Goal: Communication & Community: Connect with others

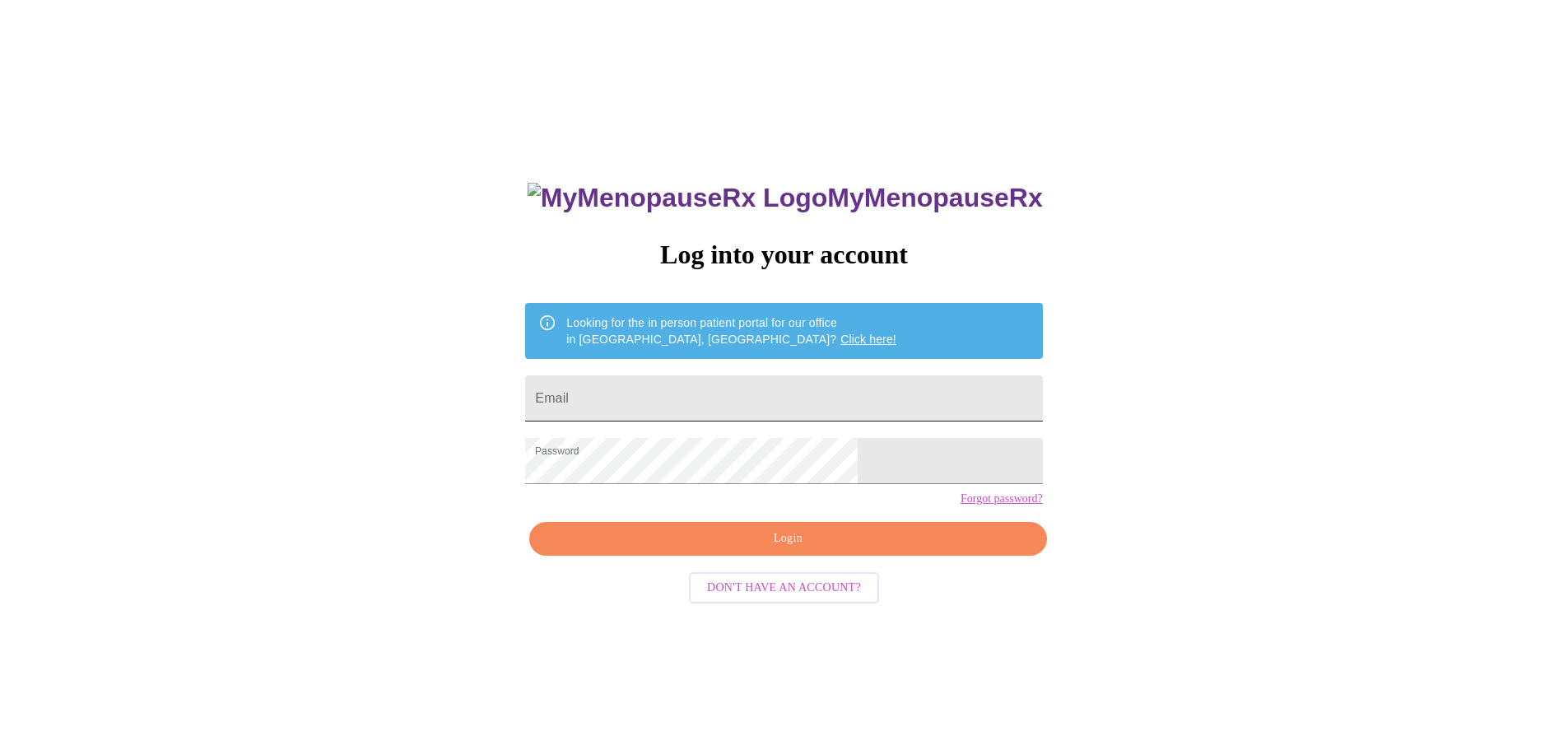
click at [704, 380] on input "Email" at bounding box center [783, 399] width 517 height 46
type input "[EMAIL_ADDRESS][DOMAIN_NAME]"
click at [751, 550] on span "Login" at bounding box center [788, 539] width 479 height 21
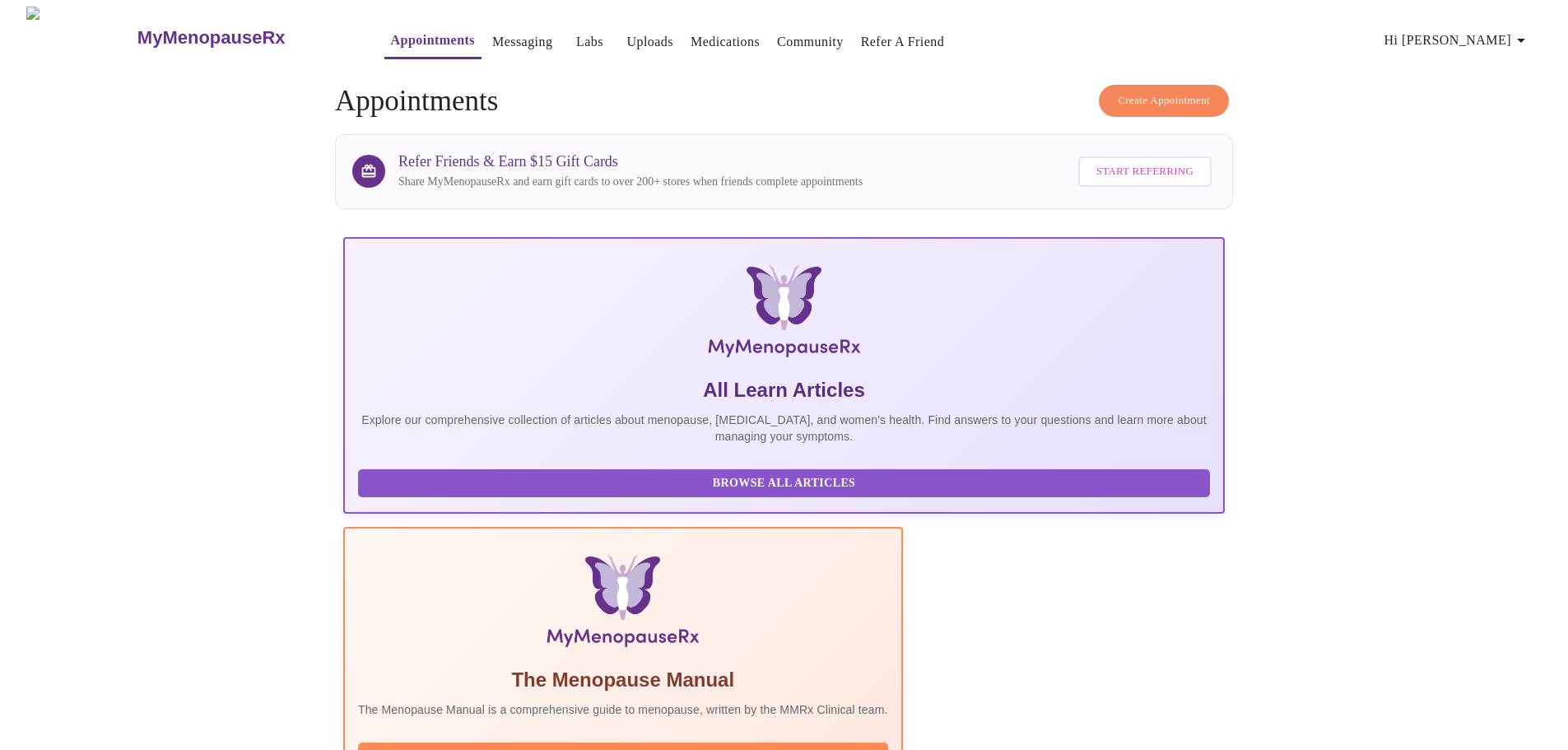
click at [1477, 29] on span "Hi [PERSON_NAME]" at bounding box center [1457, 40] width 146 height 23
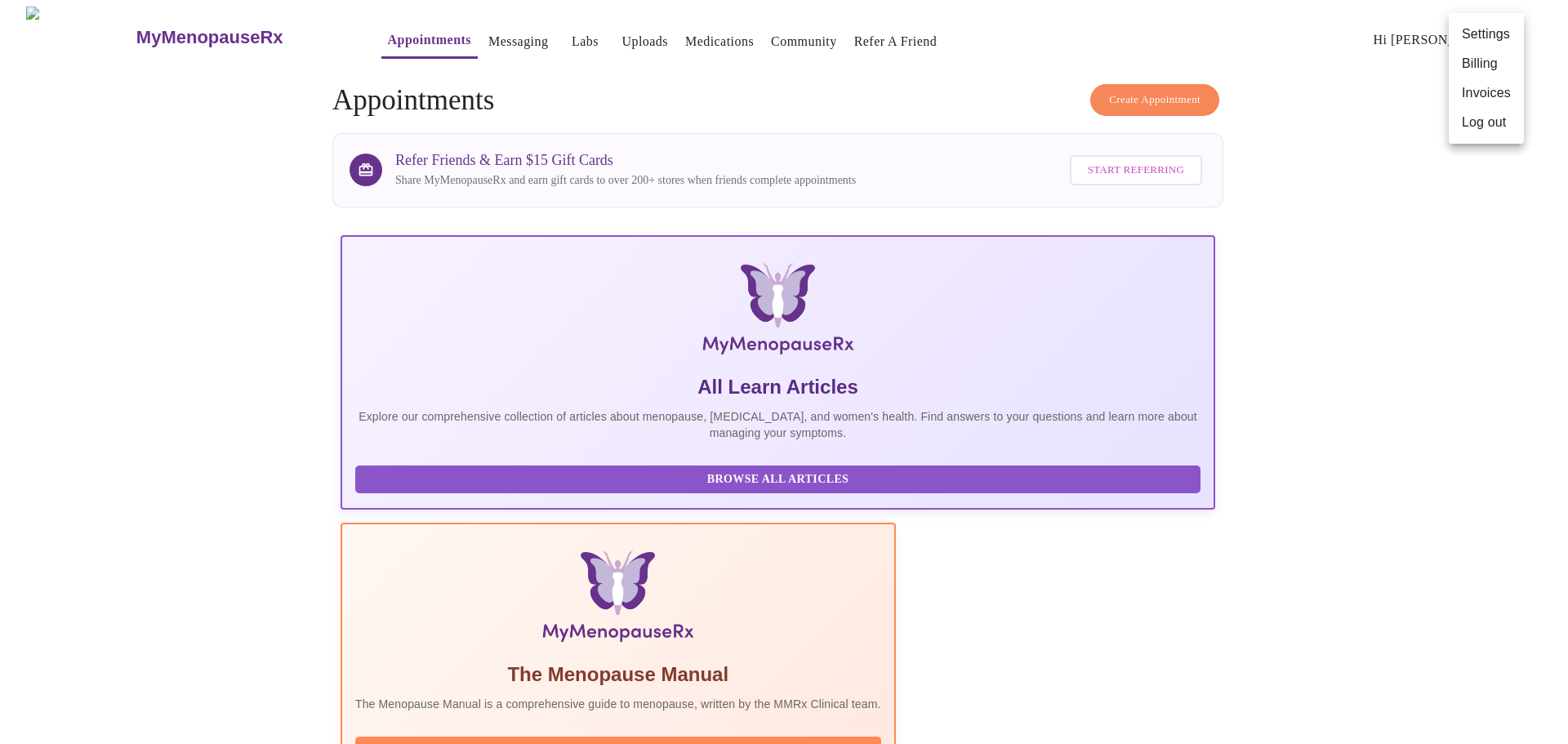
click at [1359, 82] on div at bounding box center [784, 372] width 1568 height 744
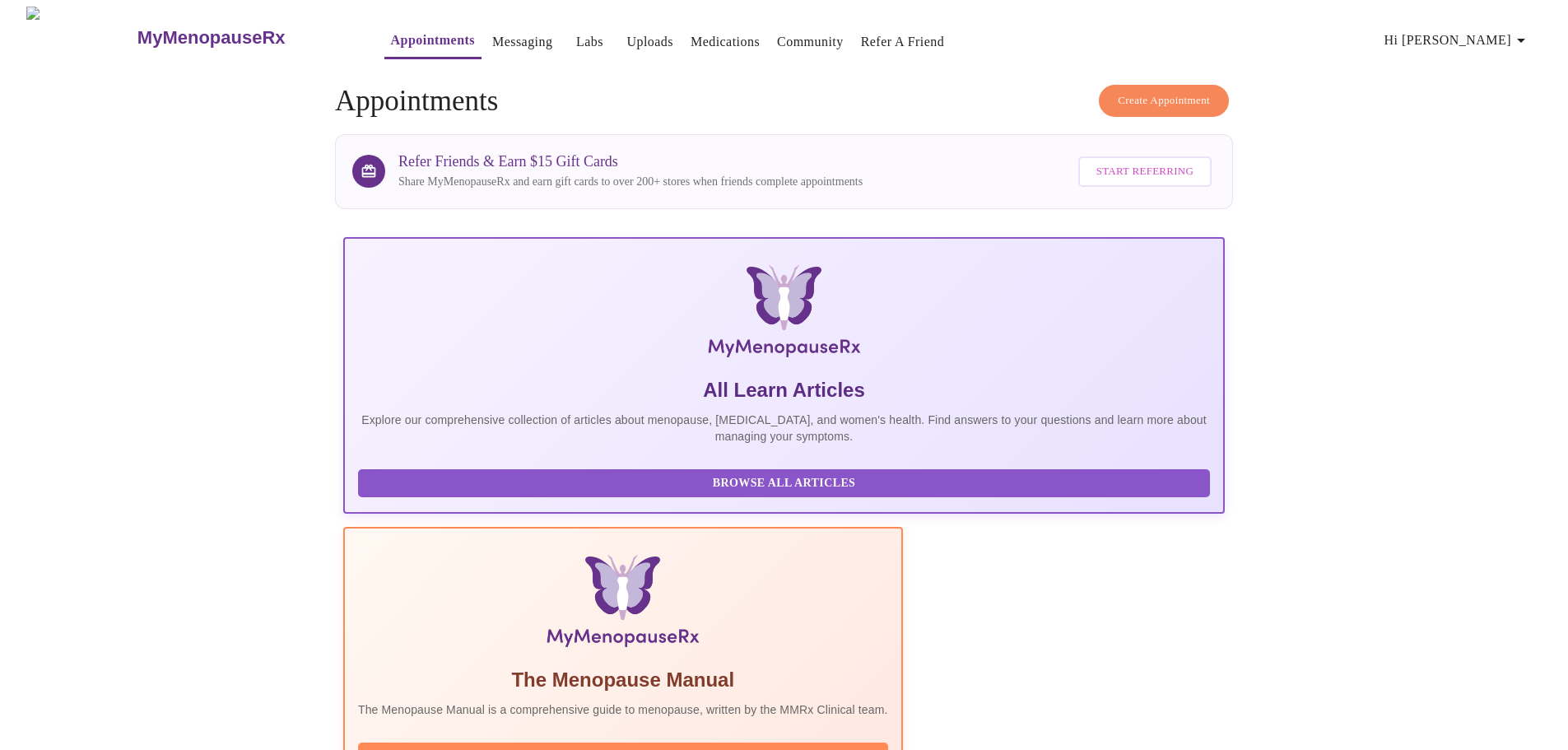
click at [1500, 29] on span "Hi [PERSON_NAME]" at bounding box center [1457, 40] width 146 height 23
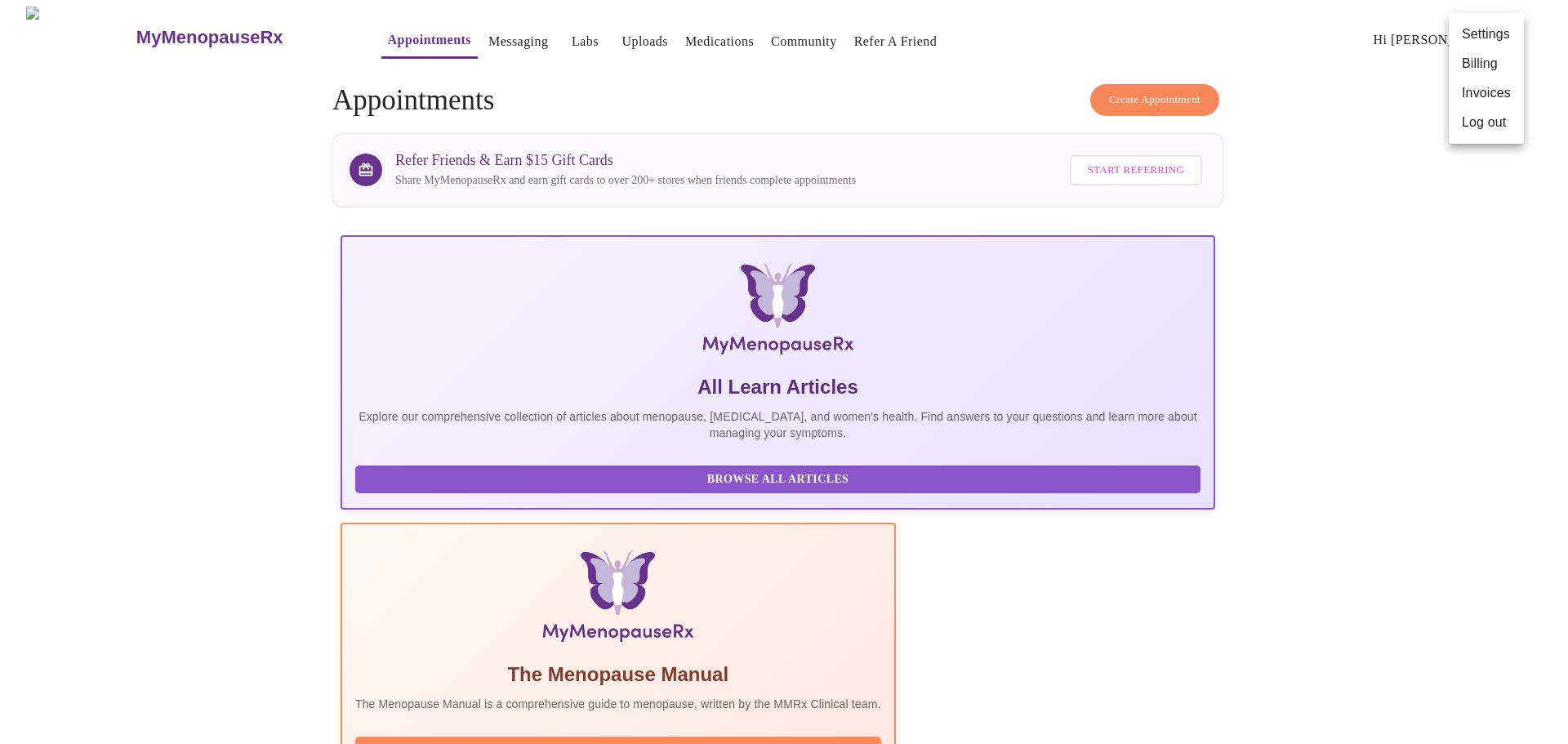
click at [1484, 29] on li "Settings" at bounding box center [1485, 34] width 75 height 29
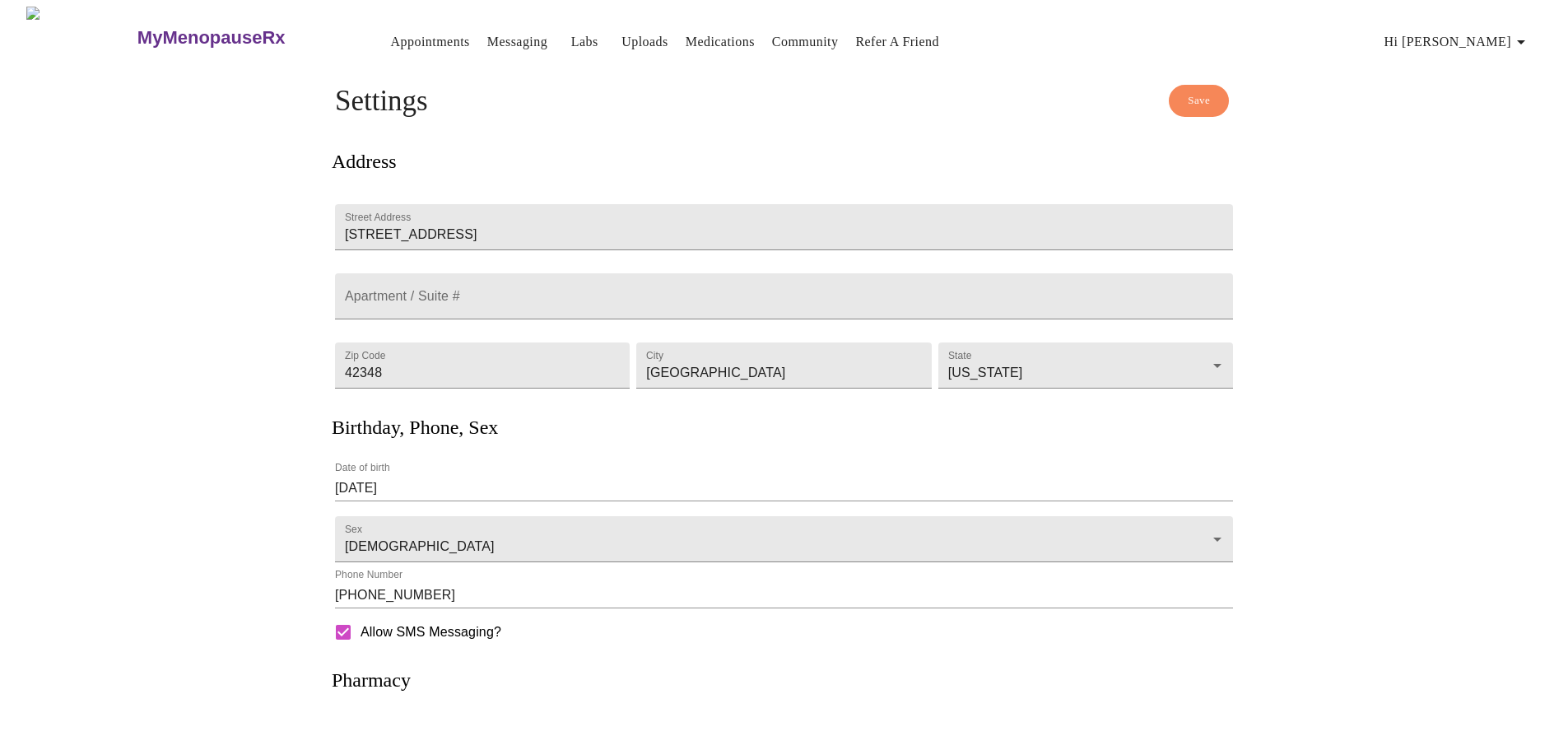
click at [571, 35] on link "Labs" at bounding box center [585, 41] width 27 height 23
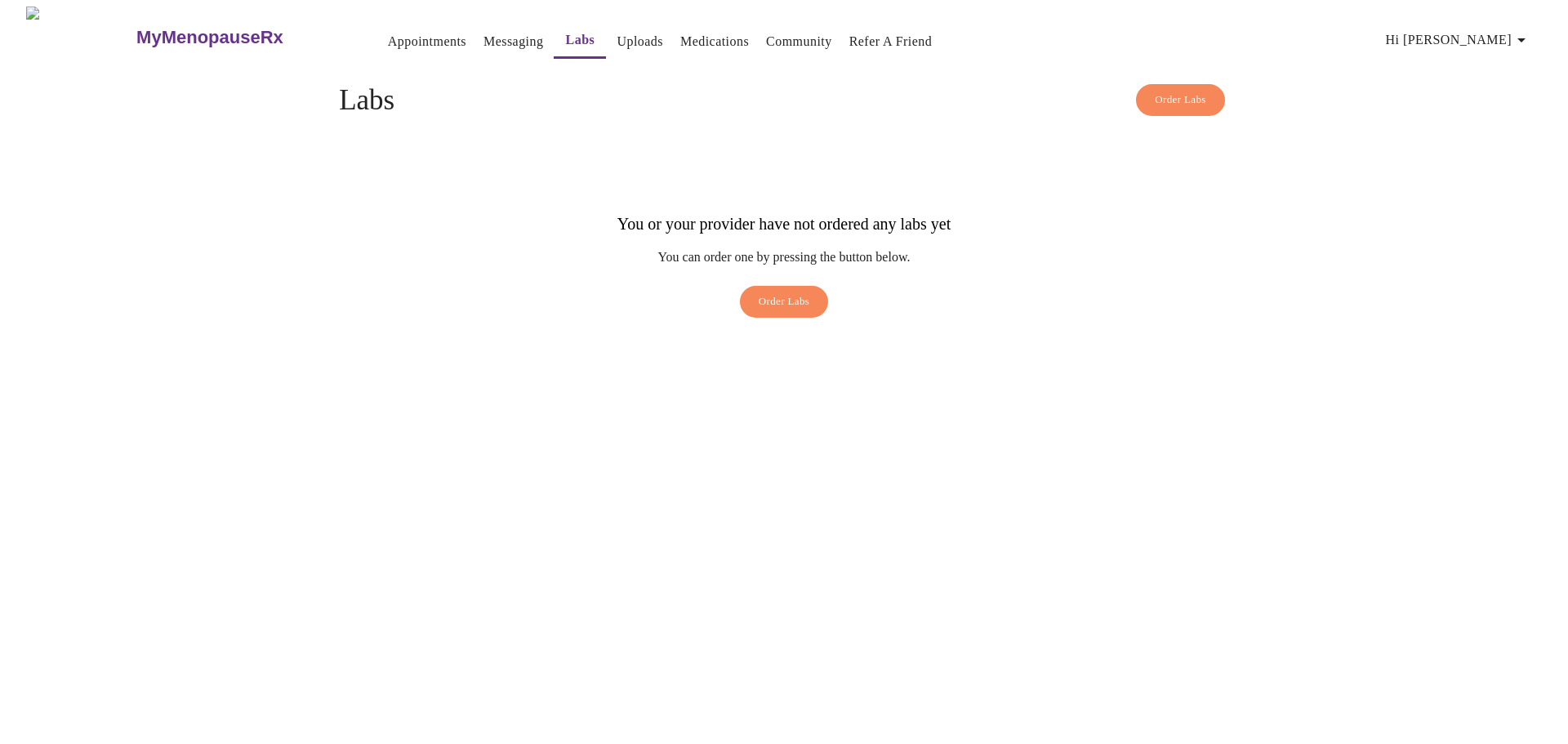
click at [617, 38] on link "Uploads" at bounding box center [639, 41] width 46 height 23
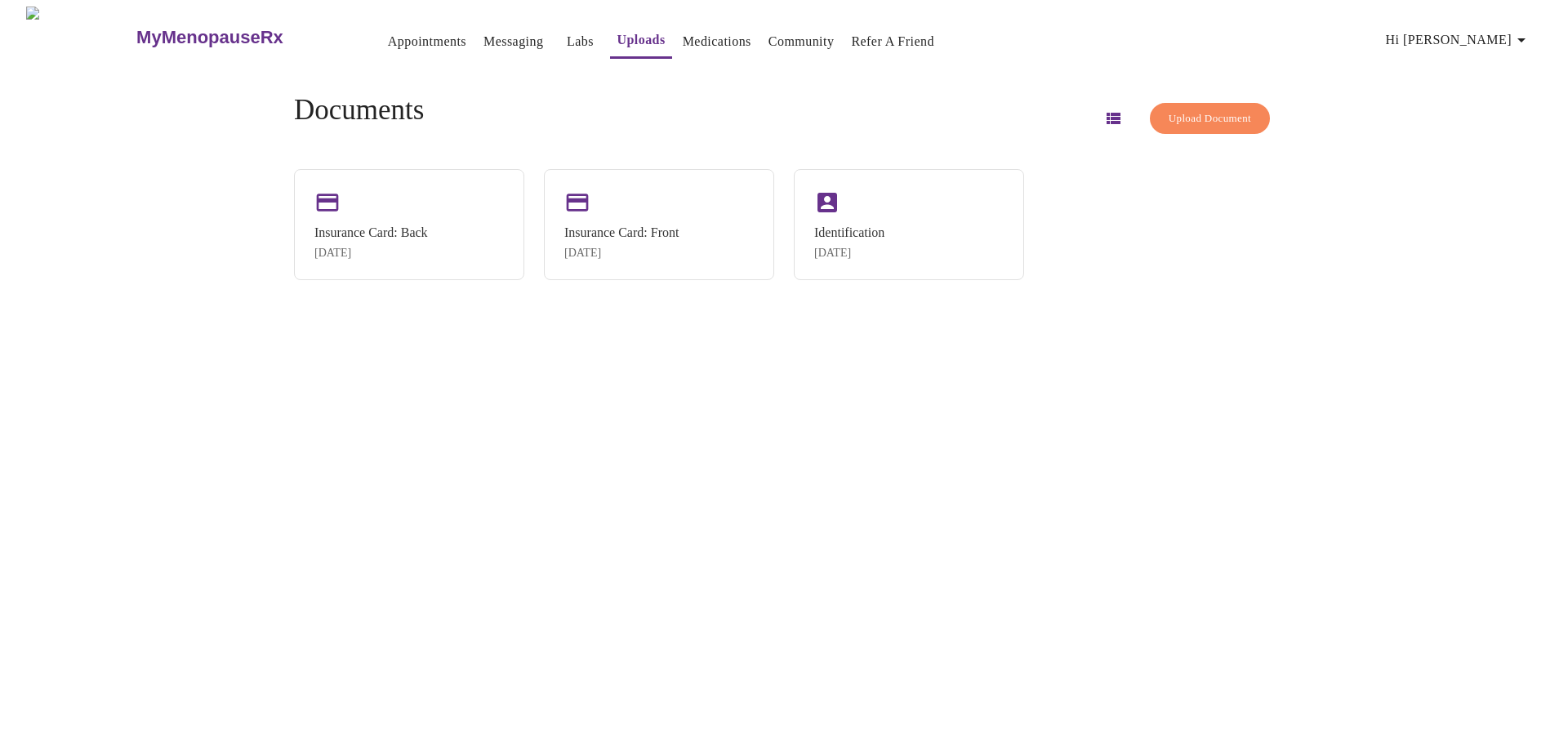
click at [683, 33] on link "Medications" at bounding box center [717, 41] width 69 height 23
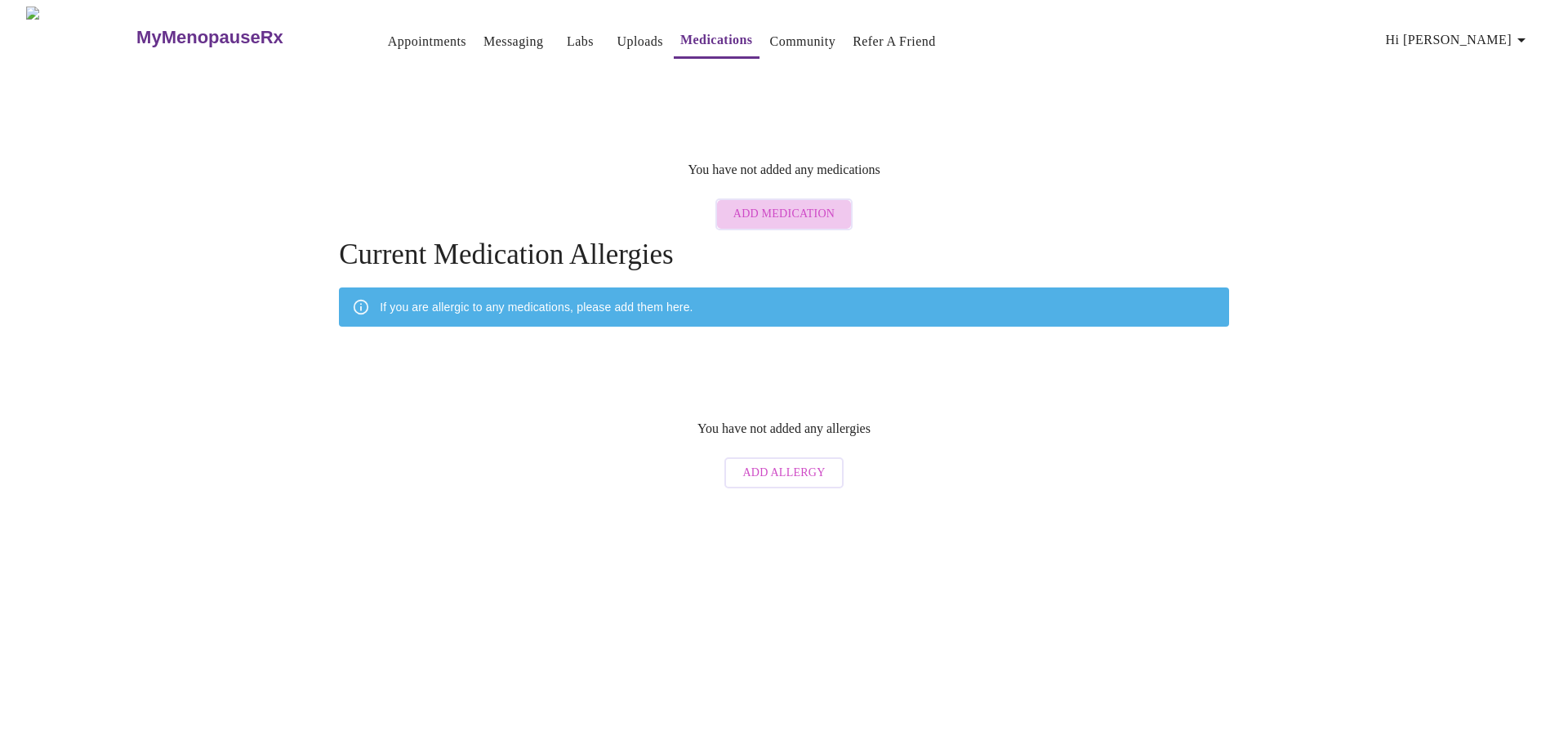
click at [788, 205] on span "Add Medication" at bounding box center [784, 214] width 102 height 21
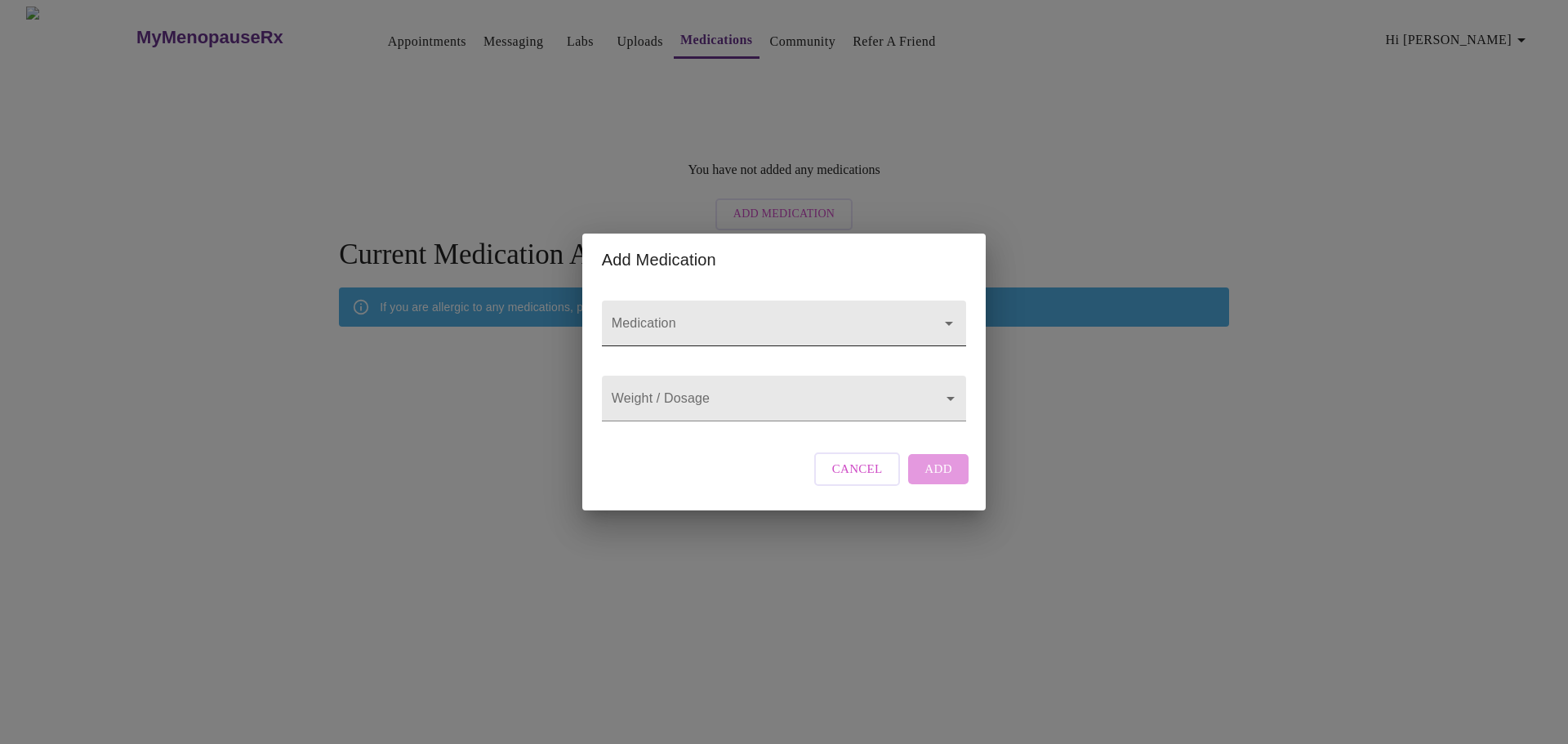
click at [701, 316] on input "Medication" at bounding box center [761, 330] width 305 height 30
type input "Mydais"
click at [775, 402] on body "MyMenopauseRx Appointments Messaging Labs Uploads Medications Community Refer a…" at bounding box center [784, 251] width 1554 height 490
click at [777, 403] on div at bounding box center [784, 372] width 1568 height 744
click at [676, 408] on body "MyMenopauseRx Appointments Messaging Labs Uploads Medications Community Refer a…" at bounding box center [784, 251] width 1554 height 490
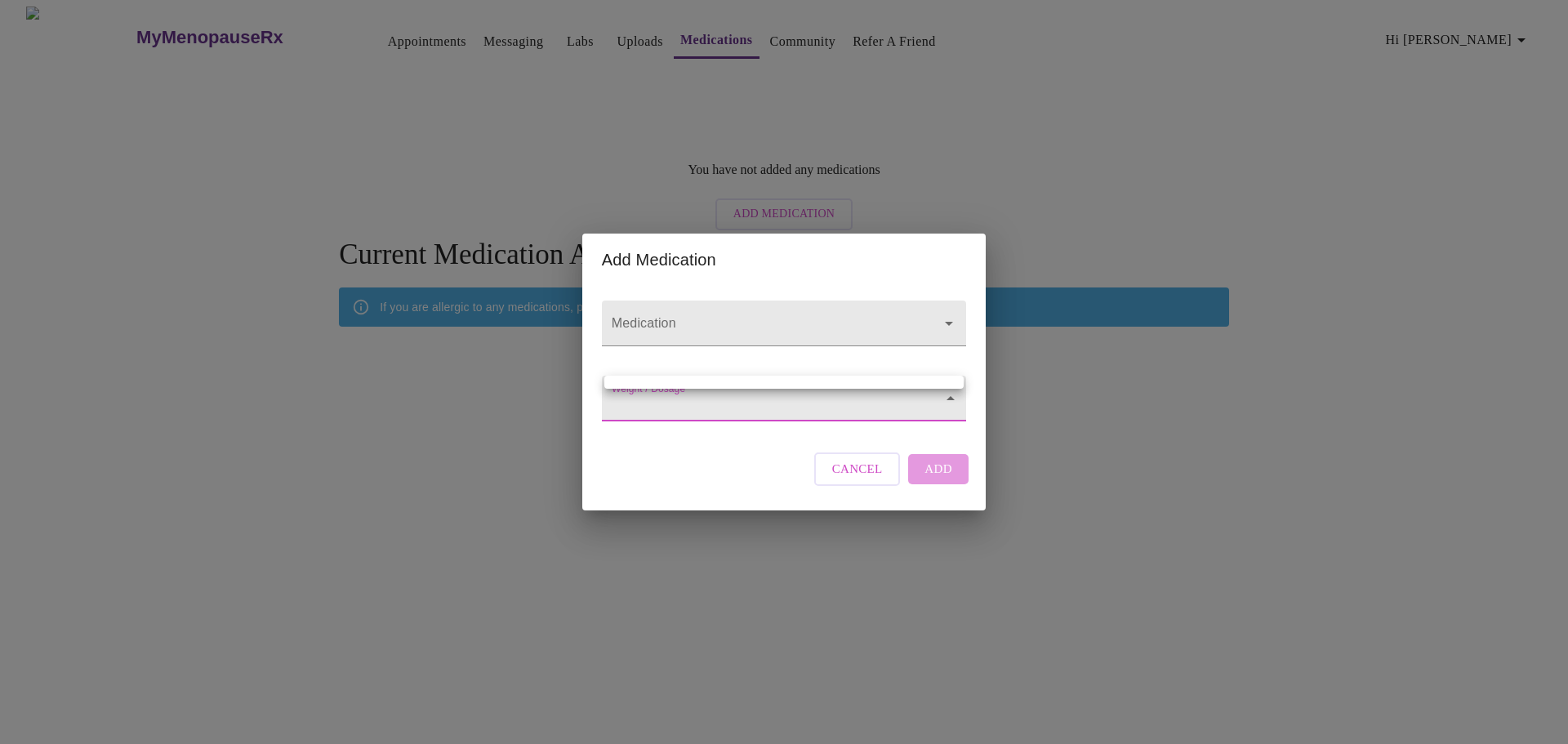
click at [654, 318] on div at bounding box center [784, 372] width 1568 height 744
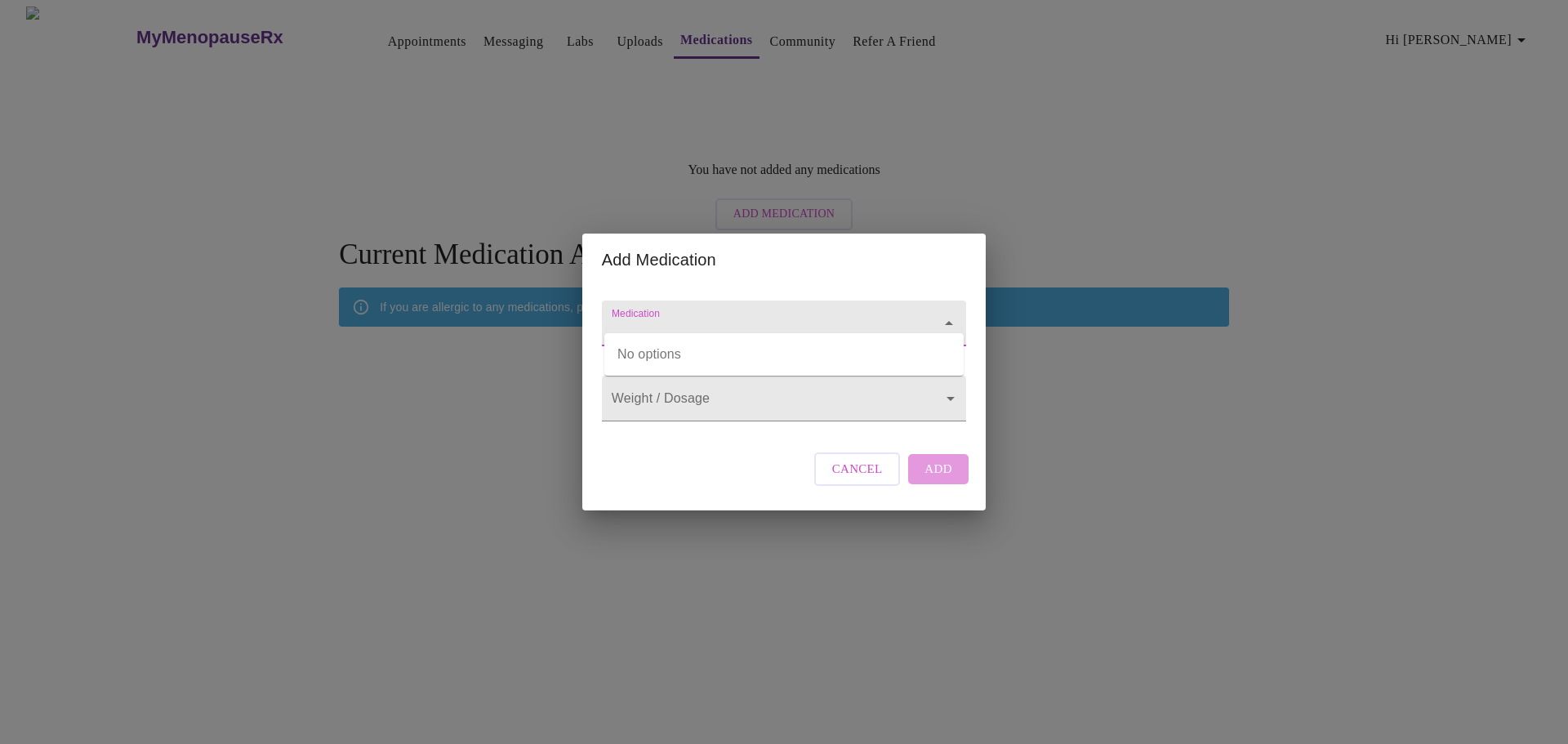
click at [706, 316] on input "Medication" at bounding box center [761, 330] width 305 height 30
type input "Mydais"
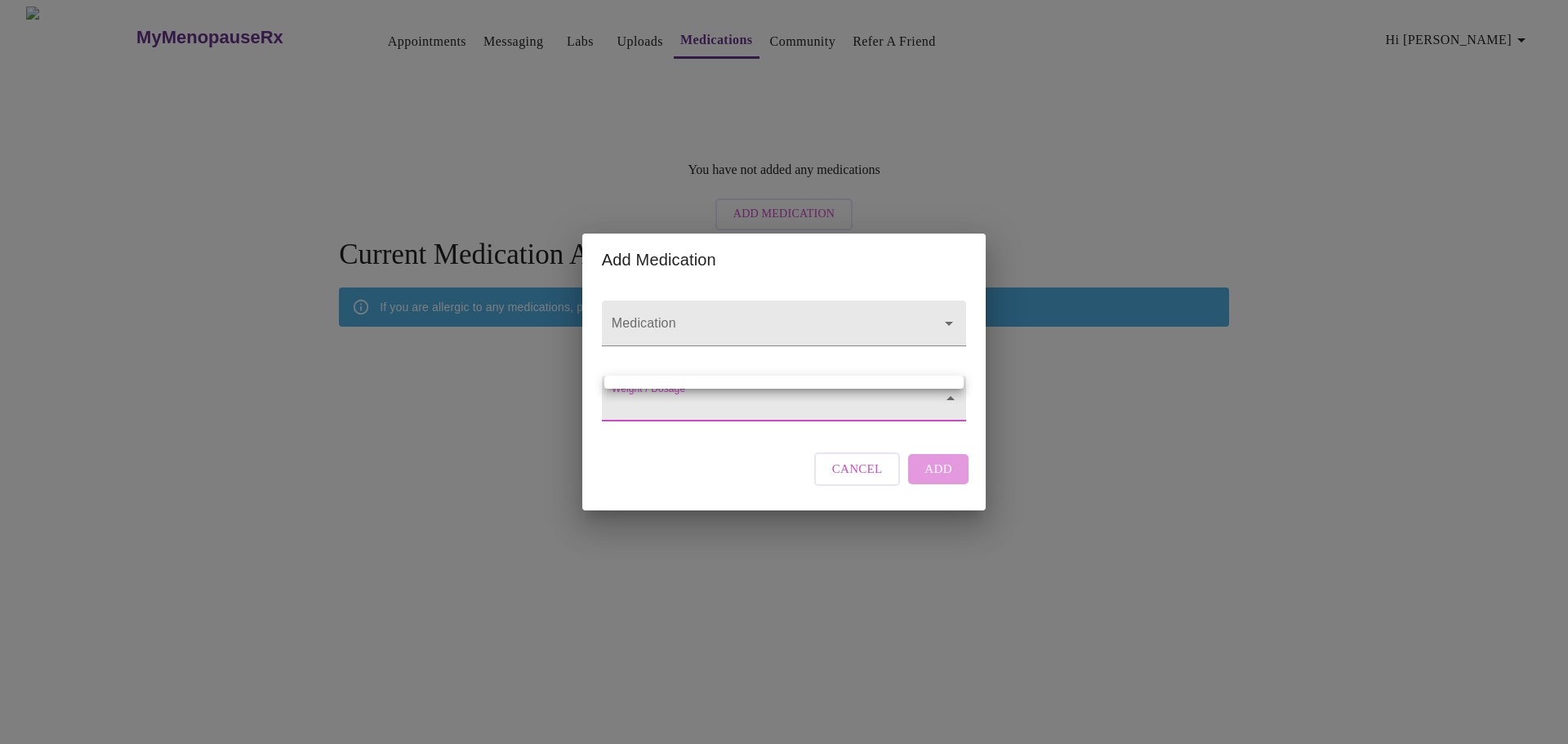
click at [692, 395] on body "MyMenopauseRx Appointments Messaging Labs Uploads Medications Community Refer a…" at bounding box center [784, 251] width 1554 height 490
click at [881, 306] on div at bounding box center [784, 372] width 1568 height 744
click at [862, 477] on span "Cancel" at bounding box center [858, 468] width 51 height 21
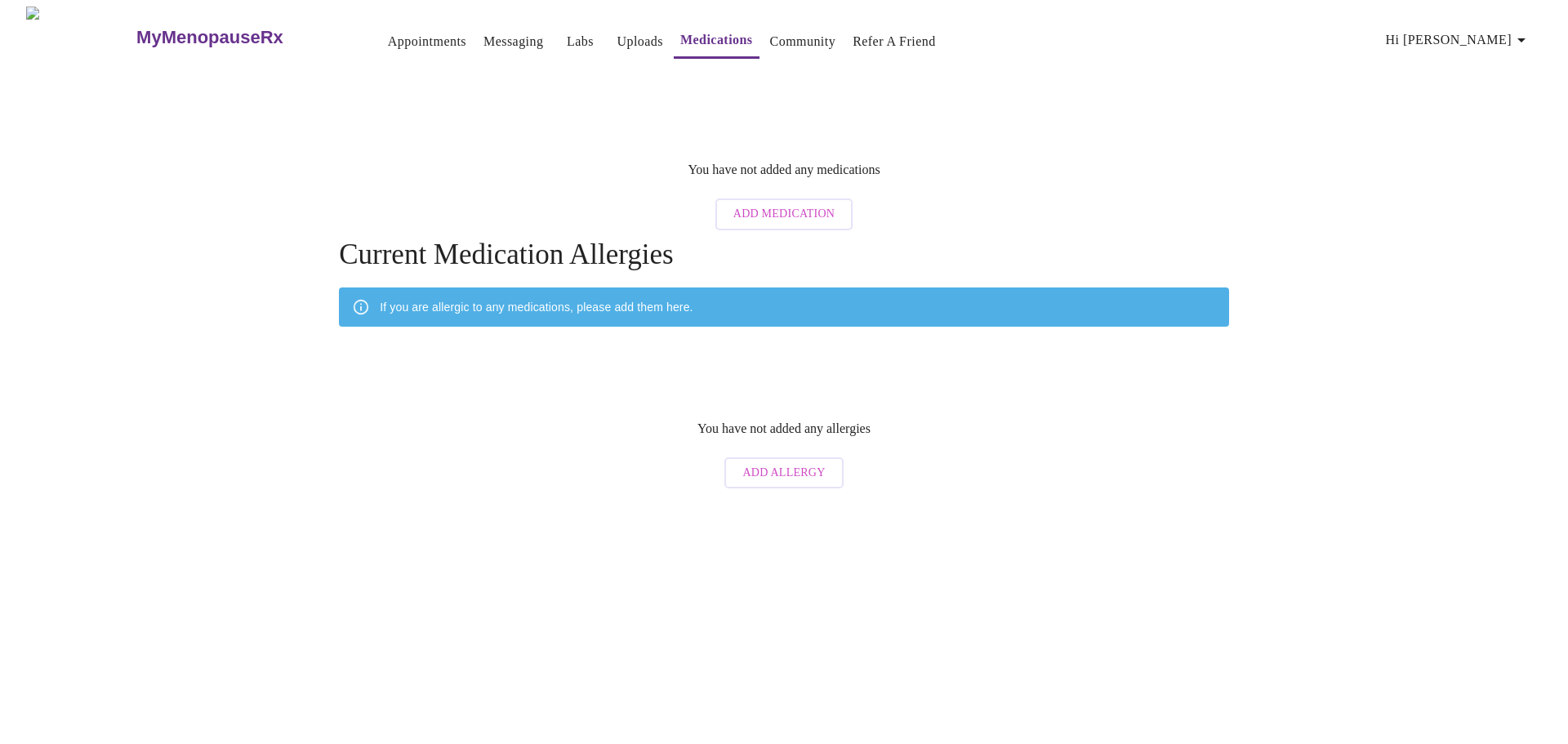
click at [770, 35] on link "Community" at bounding box center [803, 41] width 66 height 23
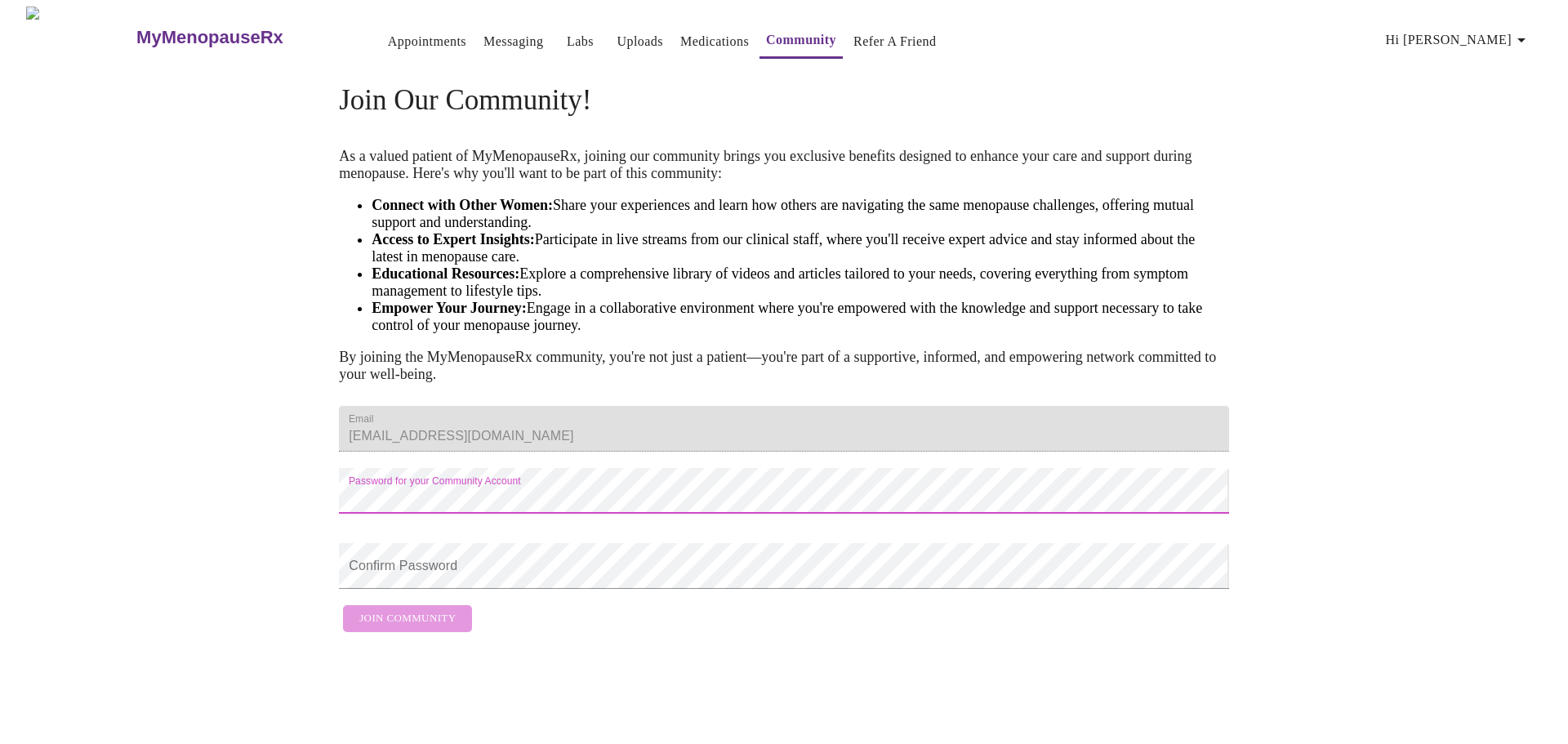
click at [300, 550] on div "Join Our Community! As a valued patient of MyMenopauseRx, joining our community…" at bounding box center [784, 354] width 1046 height 573
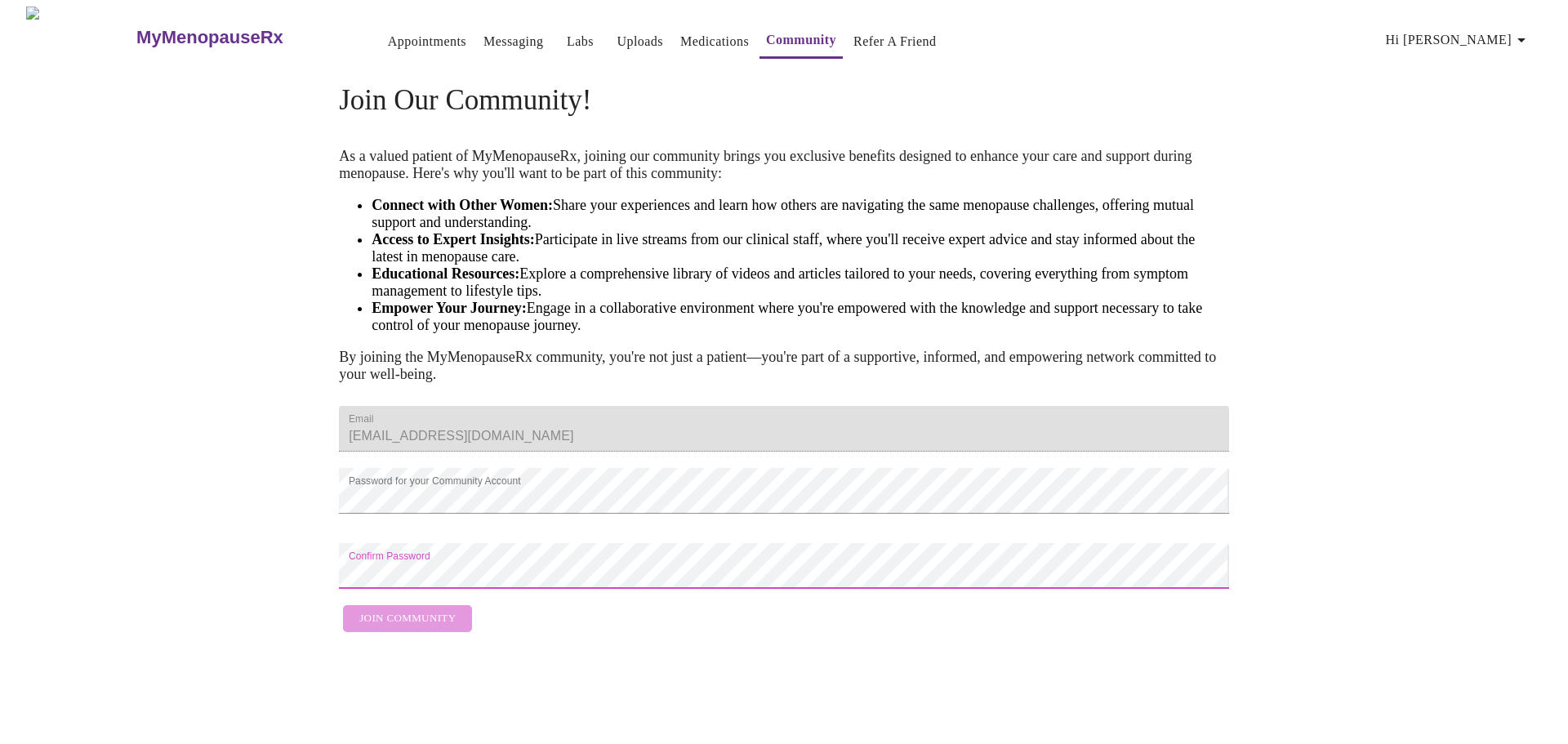
click at [461, 641] on form "Email cpuckett79@gmail.com Password for your Community Account Confirm Password…" at bounding box center [784, 519] width 890 height 242
click at [431, 641] on form "Email cpuckett79@gmail.com Password for your Community Account Confirm Password…" at bounding box center [784, 519] width 890 height 242
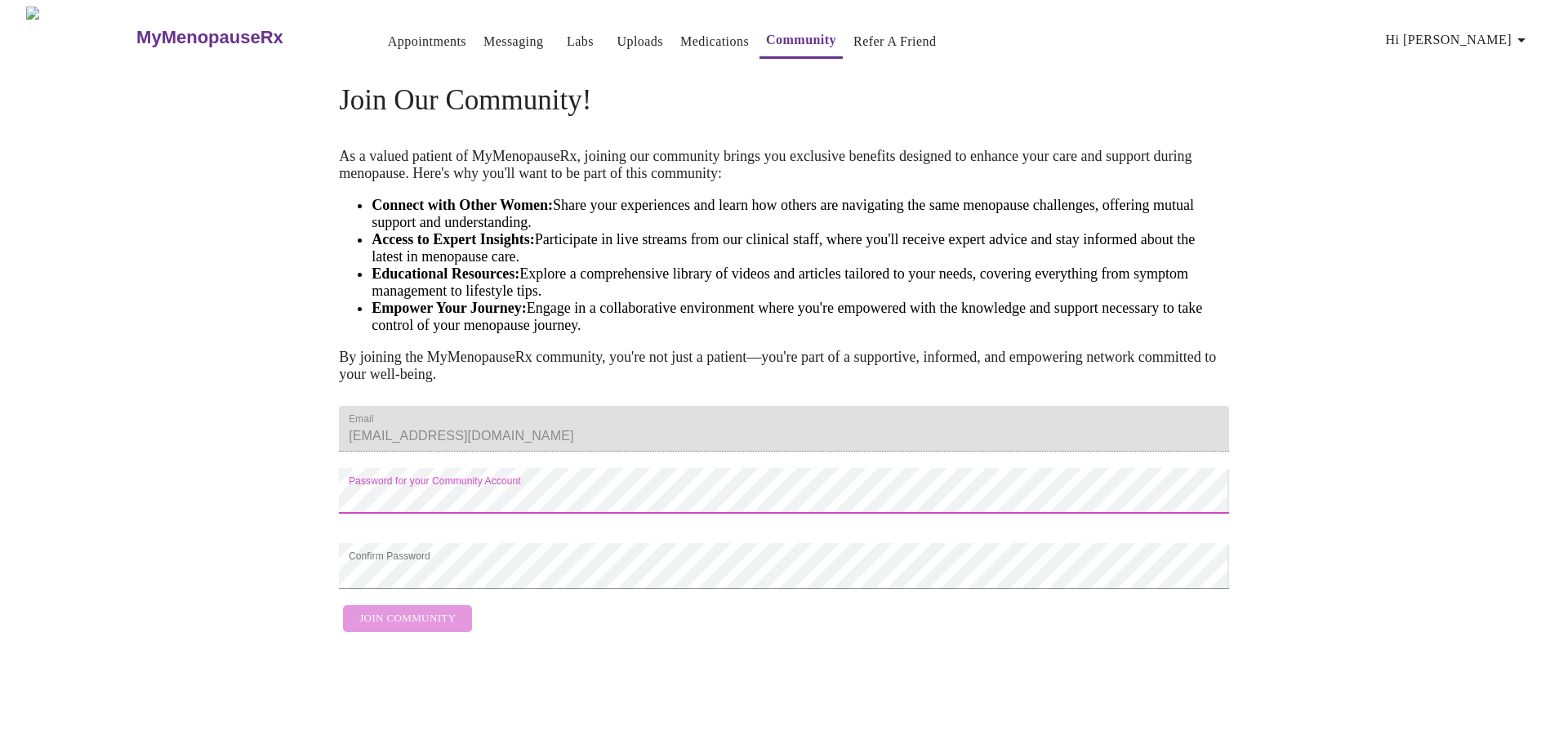
click at [188, 539] on div "MyMenopauseRx Appointments Messaging Labs Uploads Medications Community Refer a…" at bounding box center [784, 323] width 1554 height 634
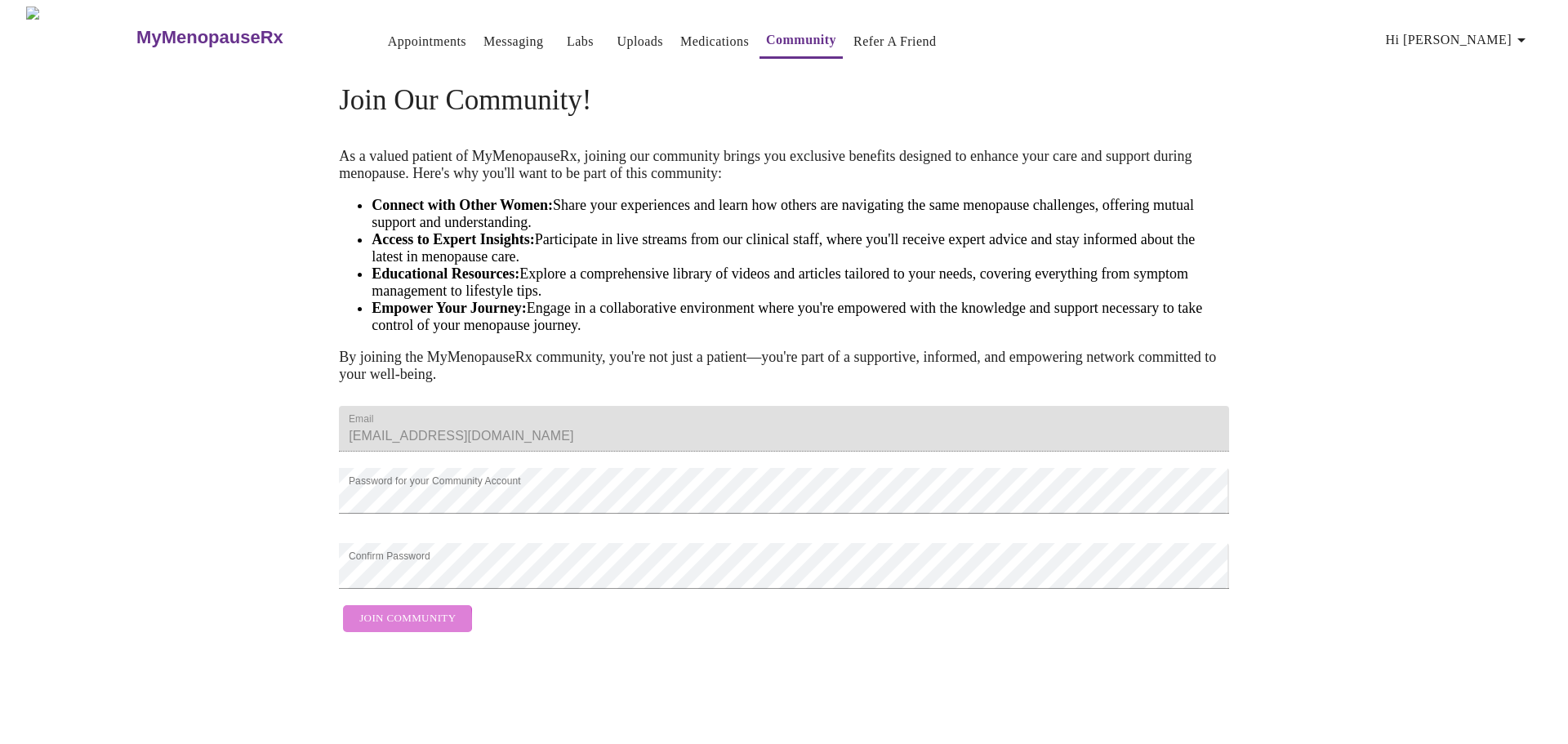
click at [379, 628] on span "Join Community" at bounding box center [407, 619] width 96 height 19
